Goal: Task Accomplishment & Management: Use online tool/utility

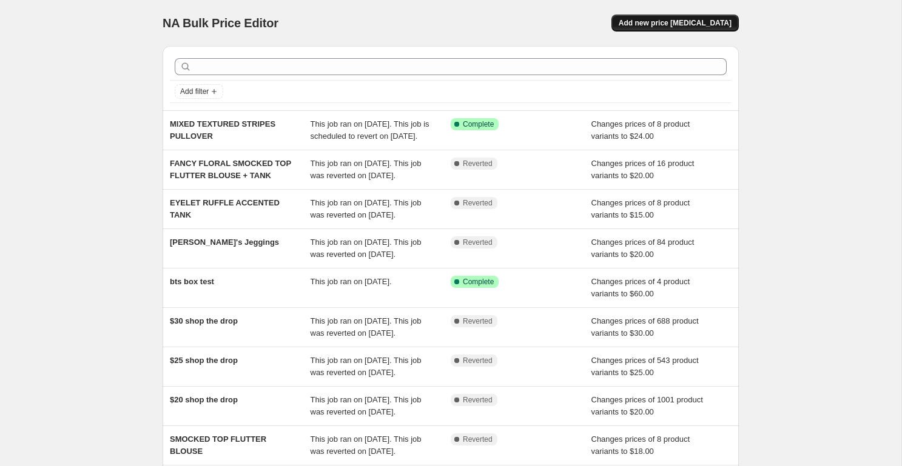
click at [672, 24] on span "Add new price [MEDICAL_DATA]" at bounding box center [675, 23] width 113 height 10
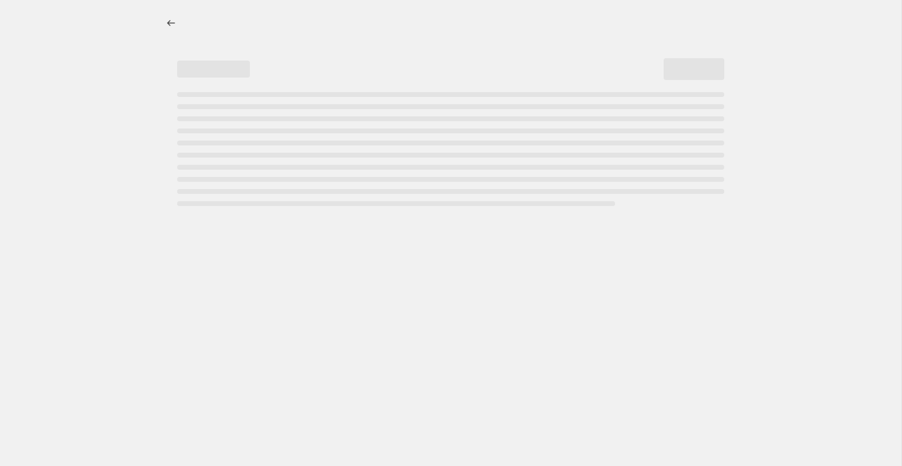
select select "percentage"
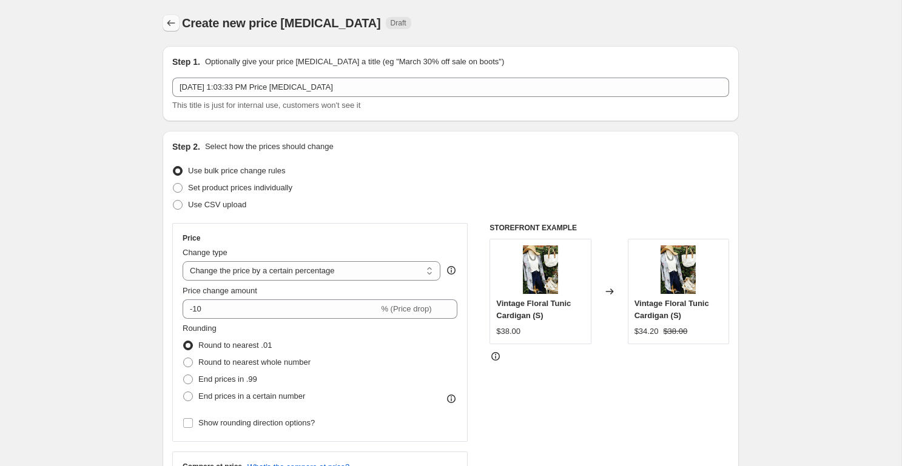
click at [173, 22] on icon "Price change jobs" at bounding box center [171, 23] width 12 height 12
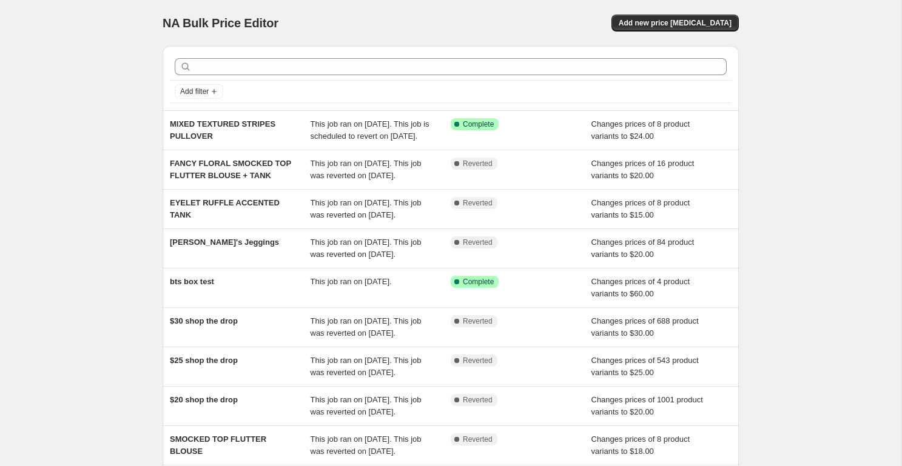
click at [668, 32] on div "NA Bulk Price Editor. This page is ready NA Bulk Price Editor Add new price [ME…" at bounding box center [451, 23] width 576 height 46
click at [662, 25] on span "Add new price [MEDICAL_DATA]" at bounding box center [675, 23] width 113 height 10
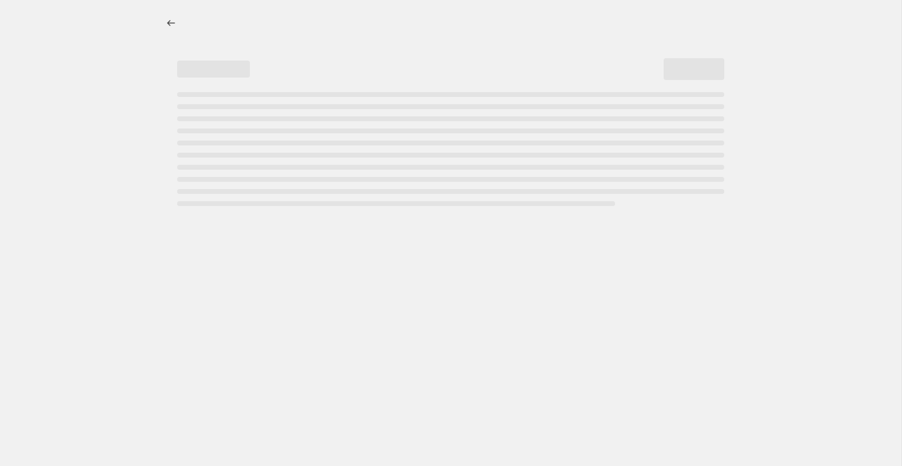
select select "percentage"
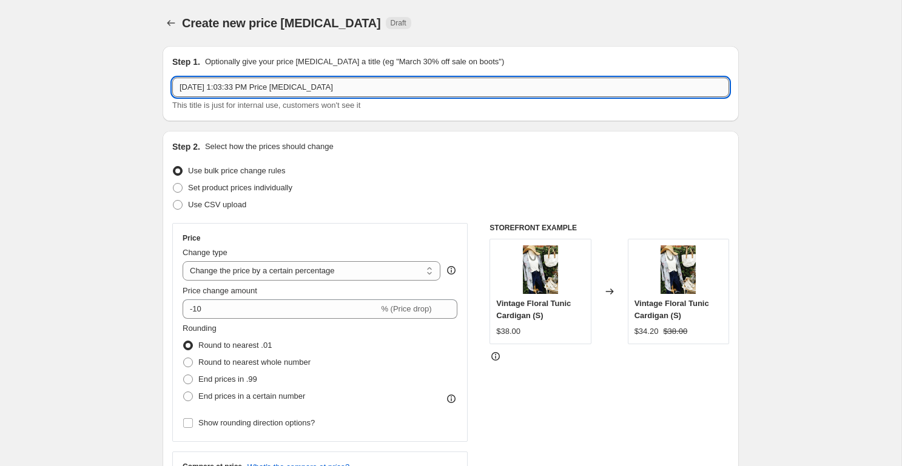
click at [220, 89] on input "[DATE] 1:03:33 PM Price [MEDICAL_DATA]" at bounding box center [450, 87] width 557 height 19
paste input "MAGNOLIAS CAP SLEEVE MIDI DRESS"
type input "MAGNOLIAS CAP SLEEVE MIDI DRESS"
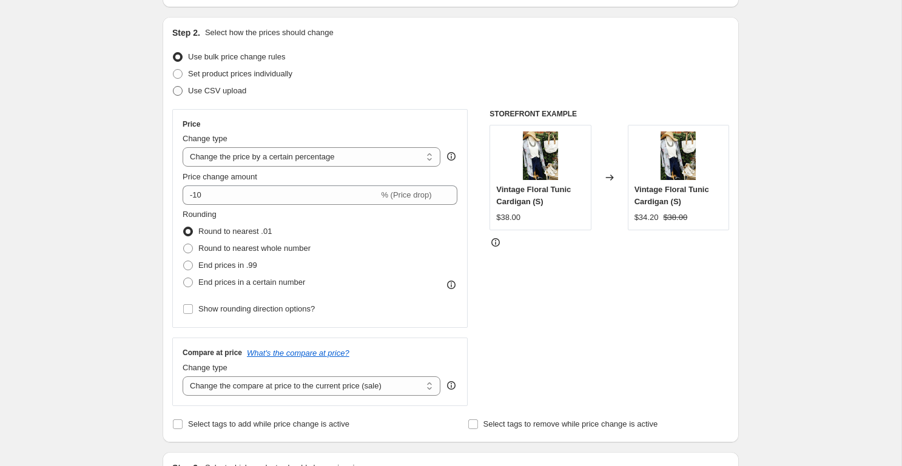
scroll to position [116, 0]
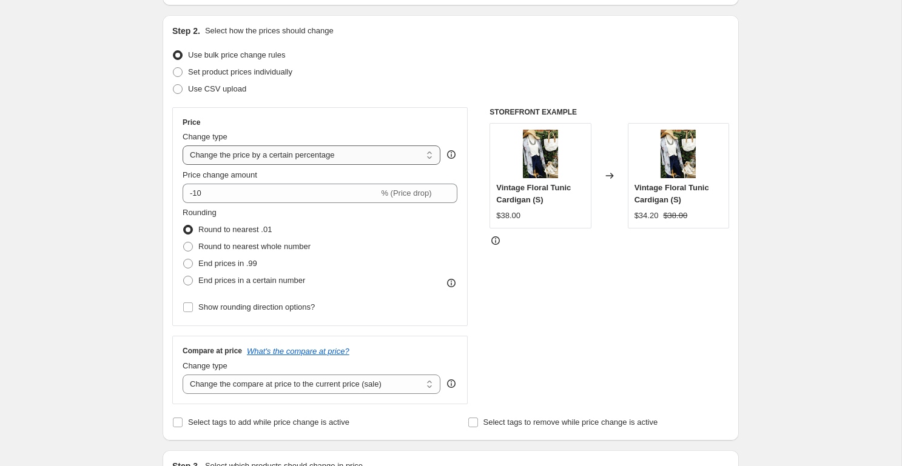
click at [237, 154] on select "Change the price to a certain amount Change the price by a certain amount Chang…" at bounding box center [312, 155] width 258 height 19
select select "to"
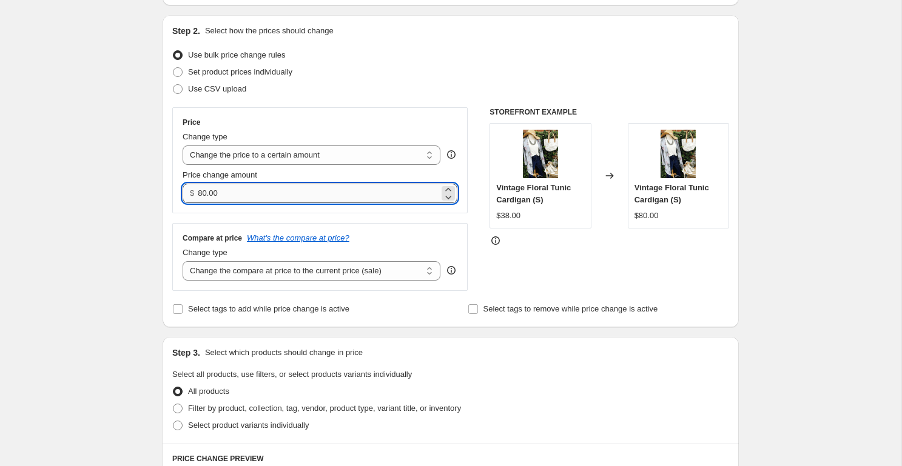
click at [223, 198] on input "80.00" at bounding box center [318, 193] width 241 height 19
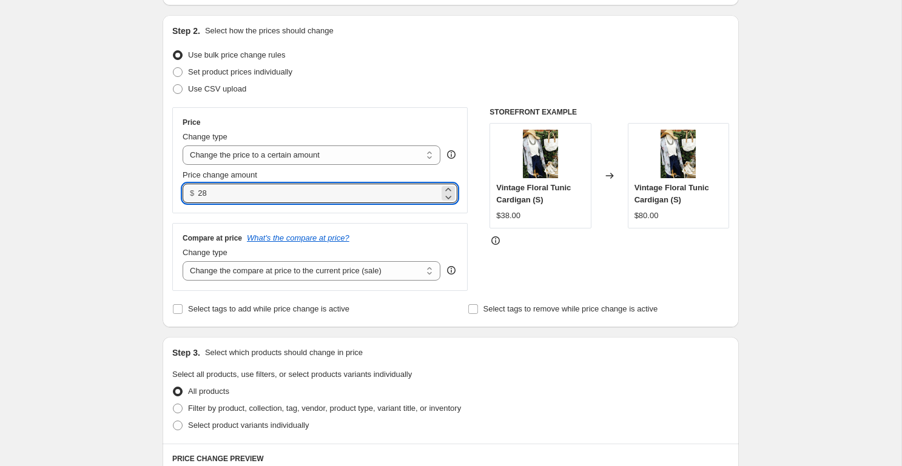
type input "28.00"
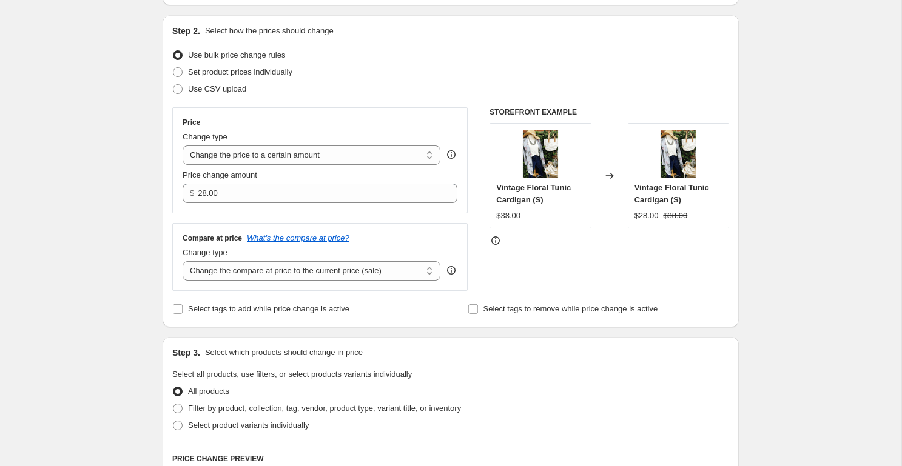
click at [139, 190] on div "Create new price [MEDICAL_DATA]. This page is ready Create new price [MEDICAL_D…" at bounding box center [450, 434] width 901 height 1100
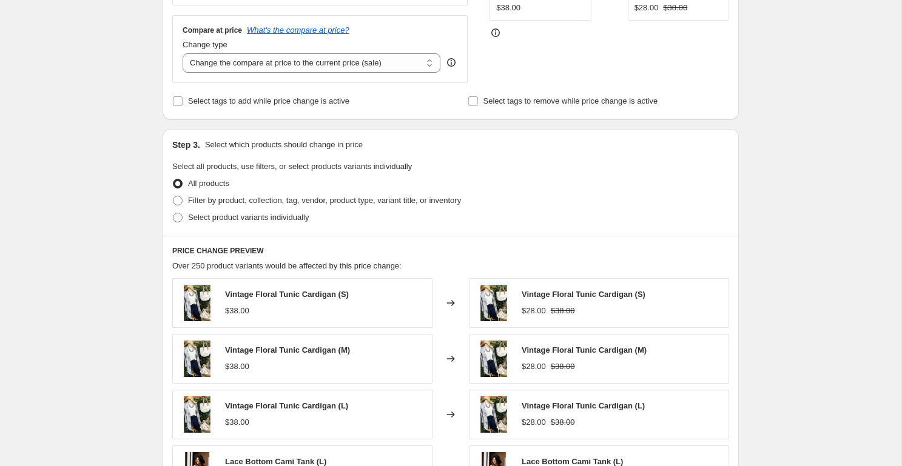
scroll to position [326, 0]
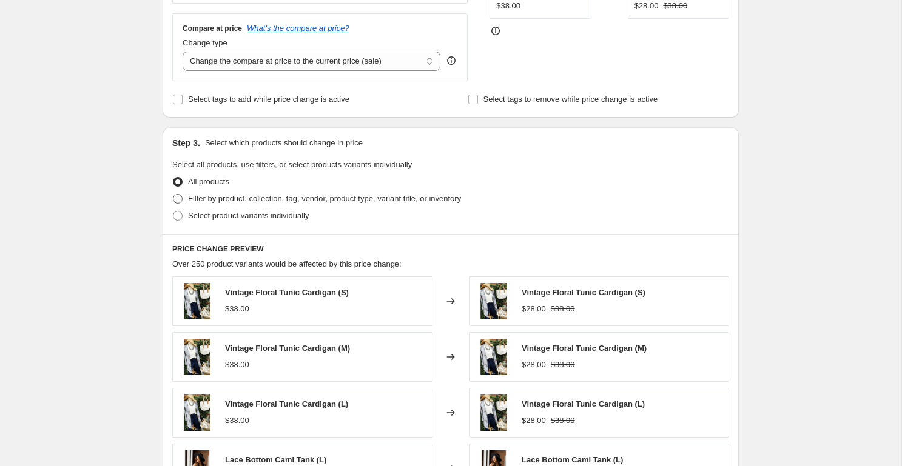
click at [200, 199] on span "Filter by product, collection, tag, vendor, product type, variant title, or inv…" at bounding box center [324, 198] width 273 height 9
click at [173, 195] on input "Filter by product, collection, tag, vendor, product type, variant title, or inv…" at bounding box center [173, 194] width 1 height 1
radio input "true"
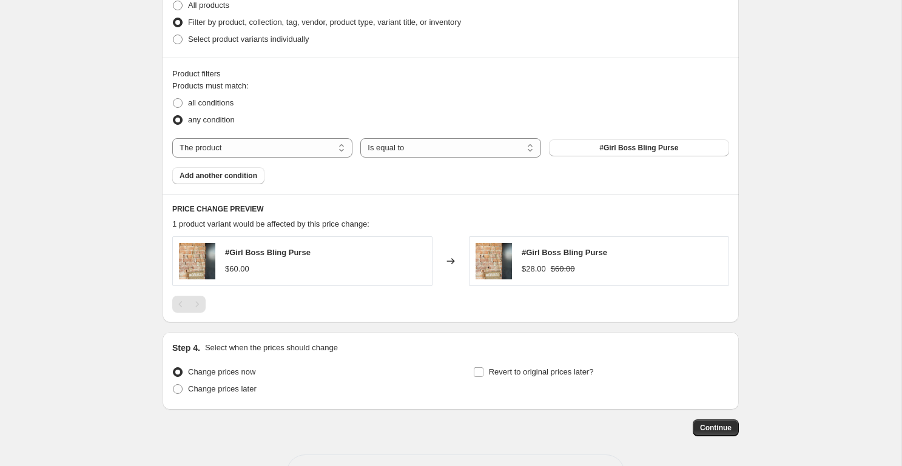
scroll to position [509, 0]
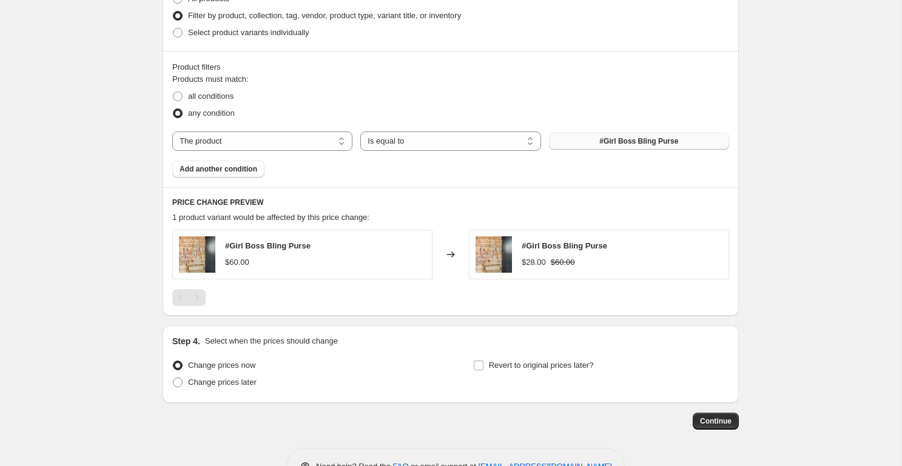
click at [620, 141] on span "#Girl Boss Bling Purse" at bounding box center [638, 141] width 79 height 10
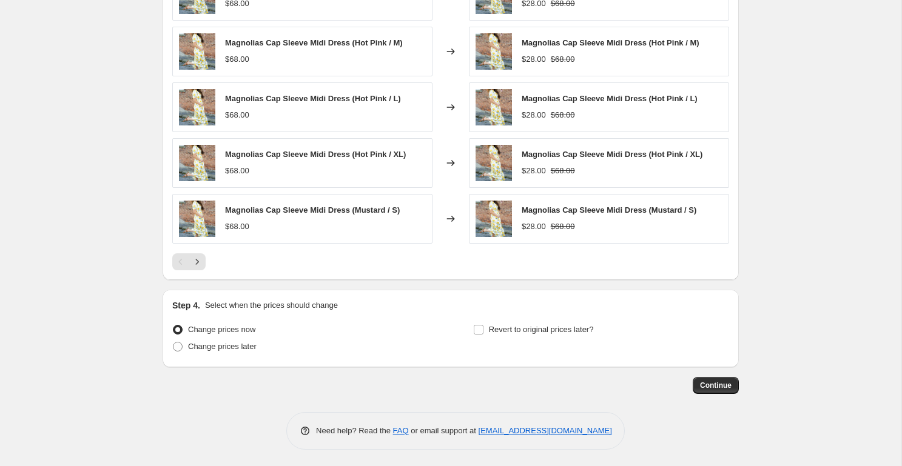
scroll to position [769, 0]
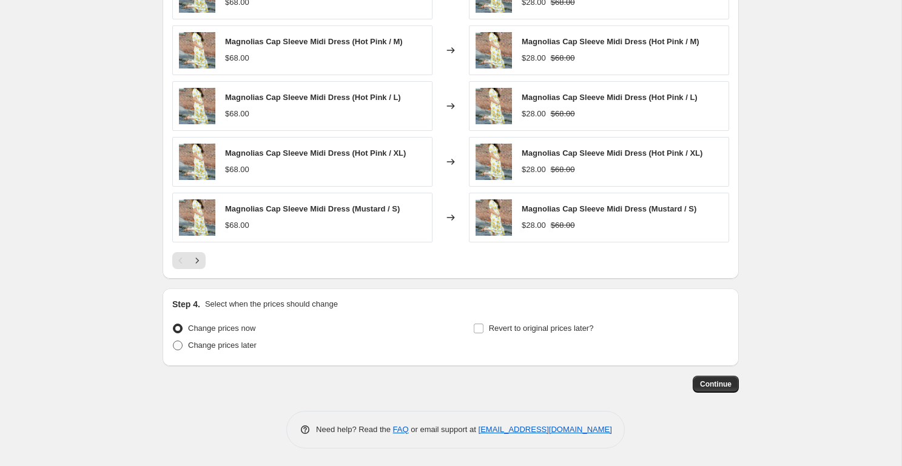
click at [183, 349] on label "Change prices later" at bounding box center [214, 345] width 84 height 17
click at [173, 342] on input "Change prices later" at bounding box center [173, 341] width 1 height 1
radio input "true"
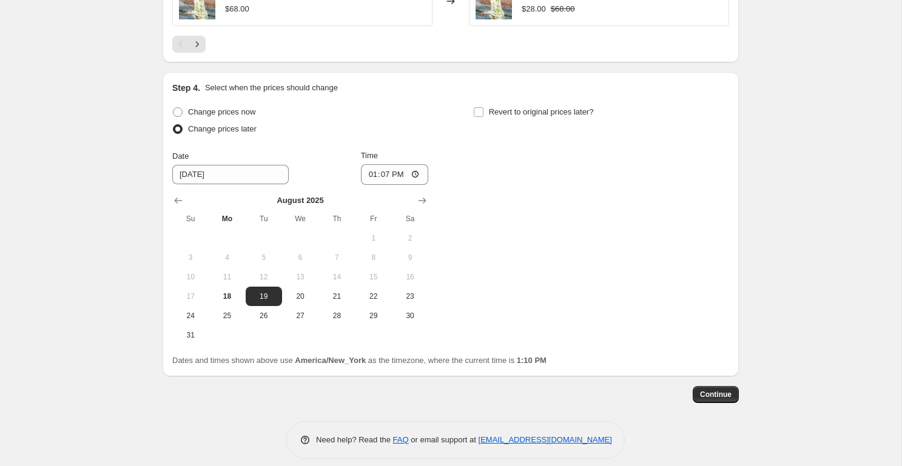
scroll to position [988, 0]
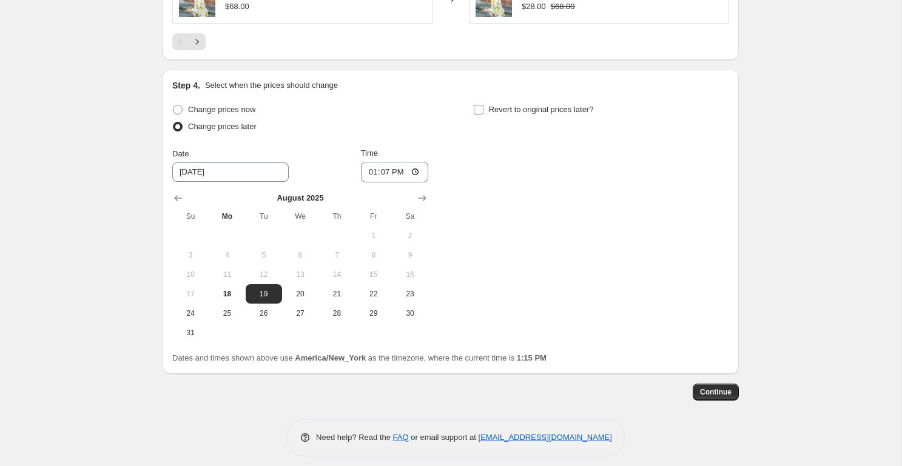
click at [480, 108] on input "Revert to original prices later?" at bounding box center [479, 110] width 10 height 10
checkbox input "true"
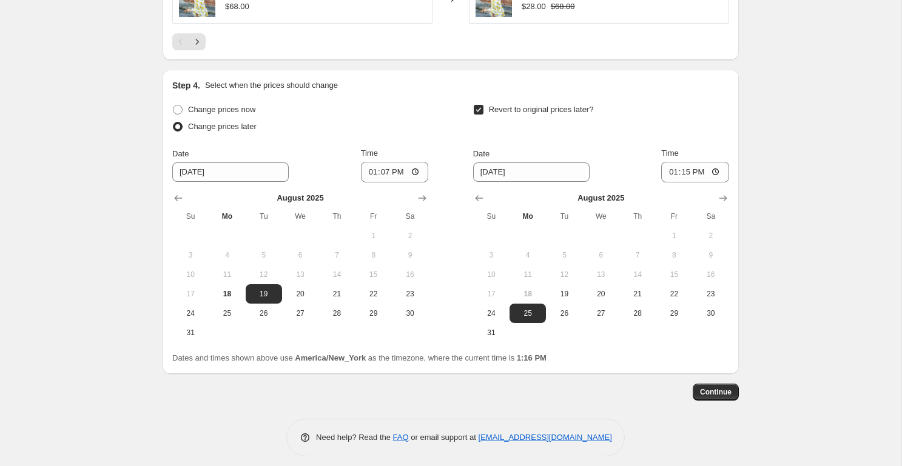
click at [715, 394] on span "Continue" at bounding box center [716, 393] width 32 height 10
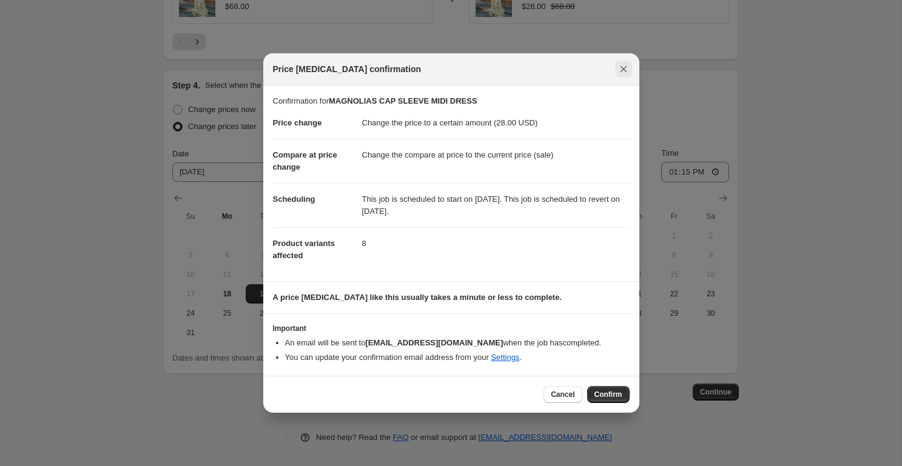
click at [619, 74] on icon "Close" at bounding box center [624, 69] width 12 height 12
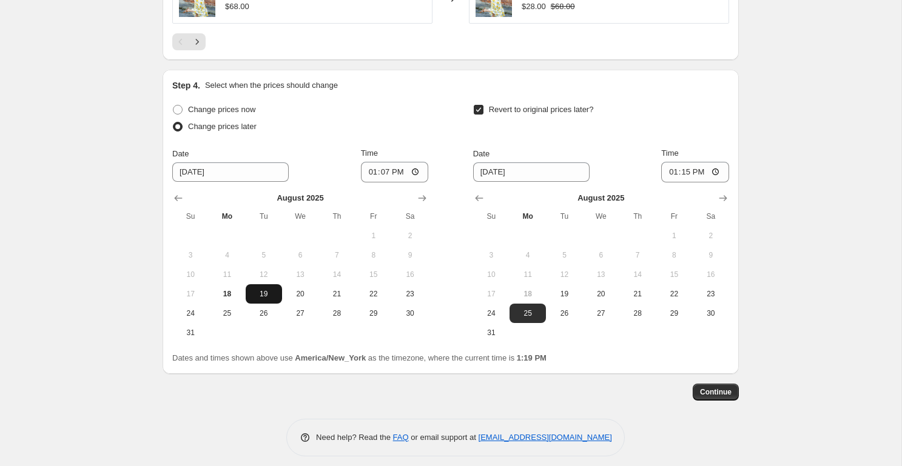
click at [258, 296] on span "19" at bounding box center [264, 294] width 27 height 10
click at [368, 173] on input "13:07" at bounding box center [395, 172] width 68 height 21
type input "08:00"
click at [480, 105] on input "Revert to original prices later?" at bounding box center [479, 110] width 10 height 10
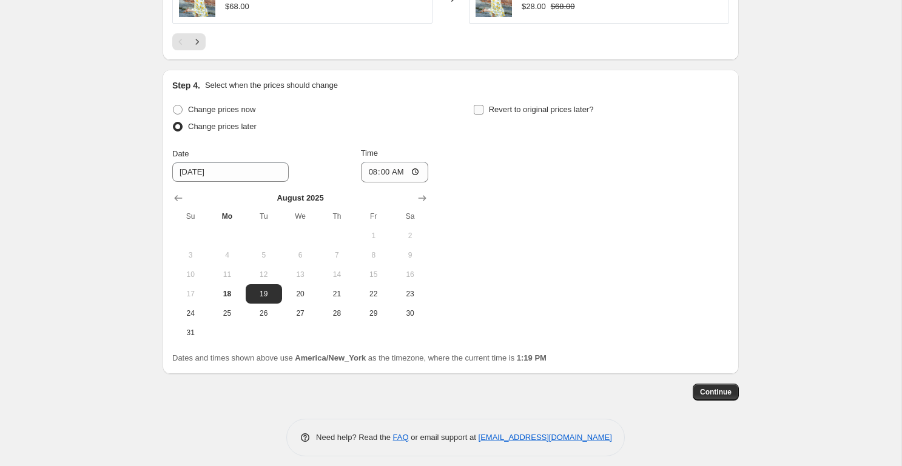
click at [476, 108] on input "Revert to original prices later?" at bounding box center [479, 110] width 10 height 10
checkbox input "true"
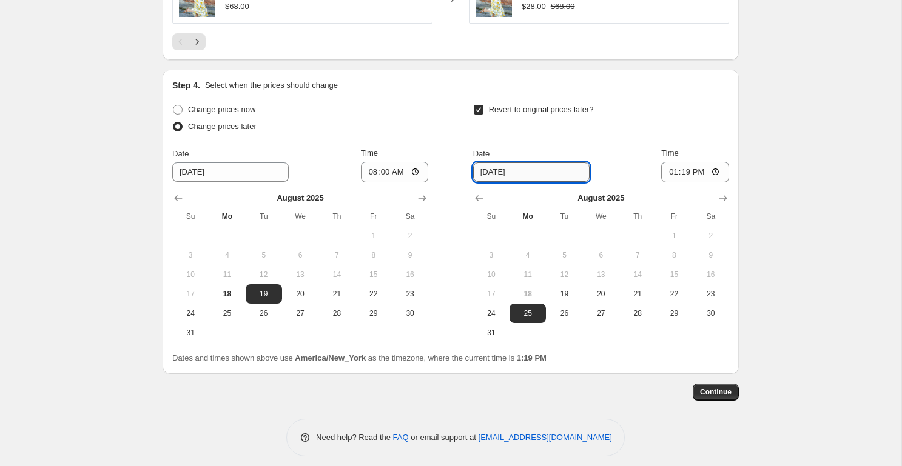
click at [542, 171] on input "[DATE]" at bounding box center [531, 172] width 116 height 19
click at [597, 296] on span "20" at bounding box center [601, 294] width 27 height 10
type input "[DATE]"
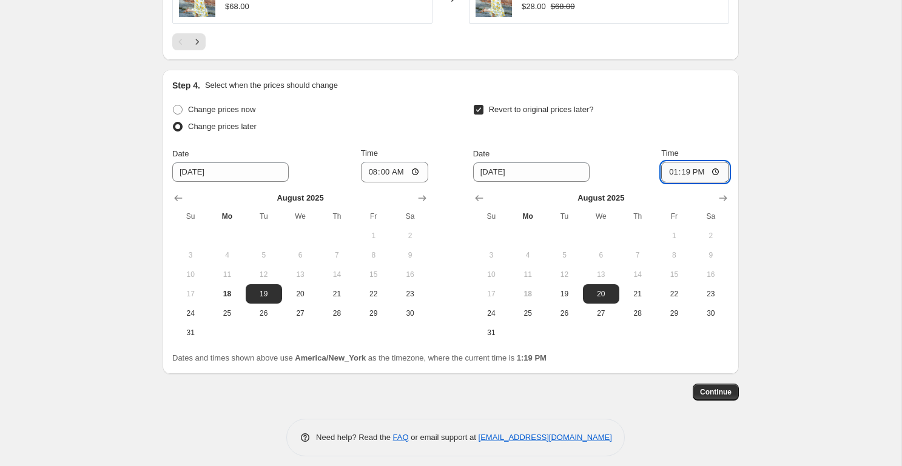
click at [671, 175] on input "13:19" at bounding box center [695, 172] width 68 height 21
type input "08:15"
click at [720, 390] on span "Continue" at bounding box center [716, 393] width 32 height 10
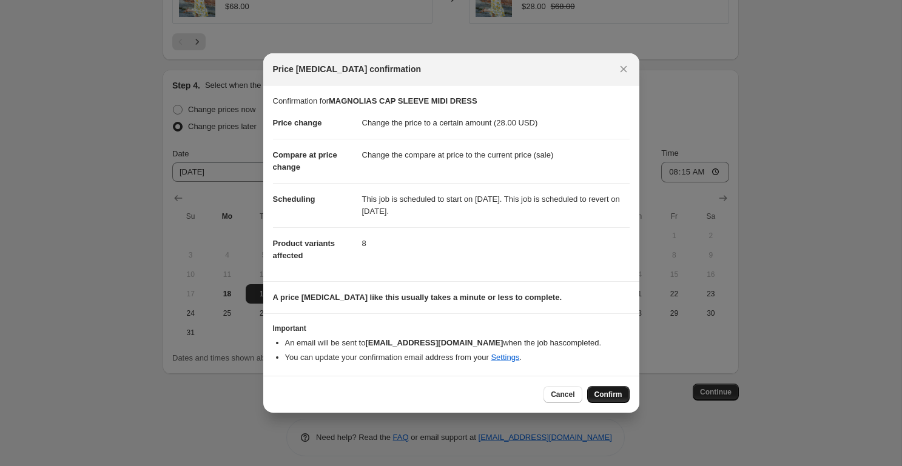
click at [598, 399] on span "Confirm" at bounding box center [608, 395] width 28 height 10
type input "MAGNOLIAS CAP SLEEVE MIDI DRESS"
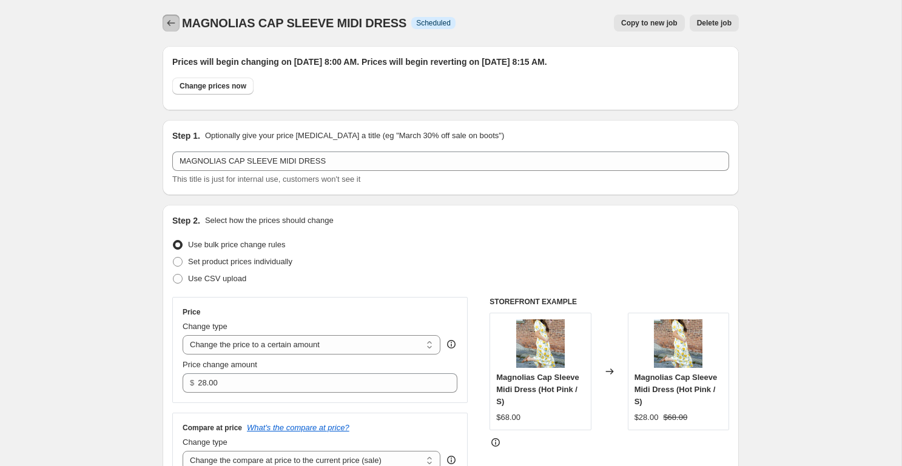
click at [167, 23] on icon "Price change jobs" at bounding box center [171, 23] width 8 height 6
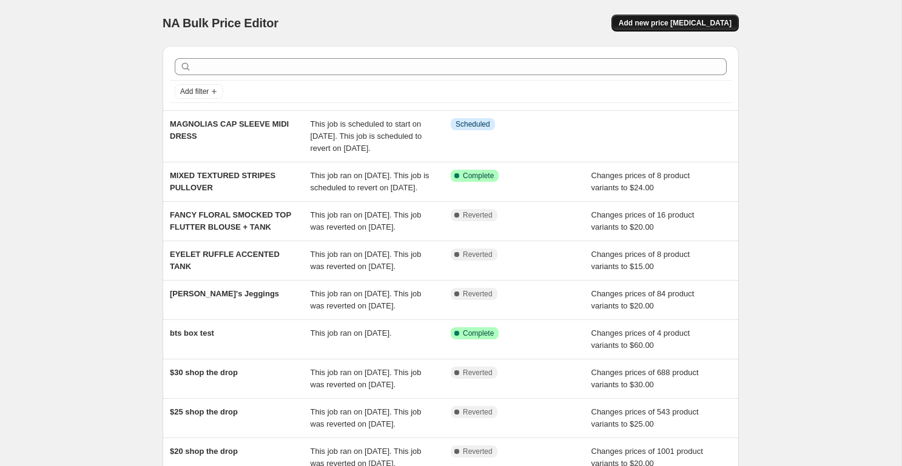
click at [641, 25] on span "Add new price [MEDICAL_DATA]" at bounding box center [675, 23] width 113 height 10
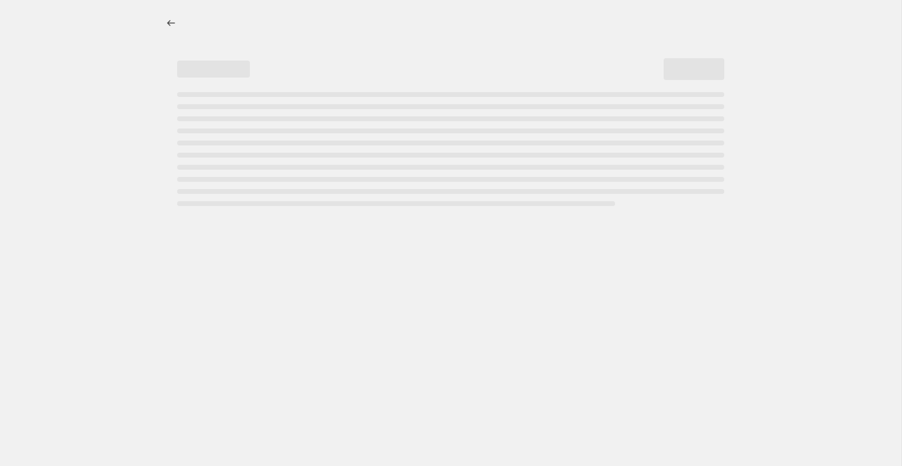
select select "percentage"
